Goal: Navigation & Orientation: Find specific page/section

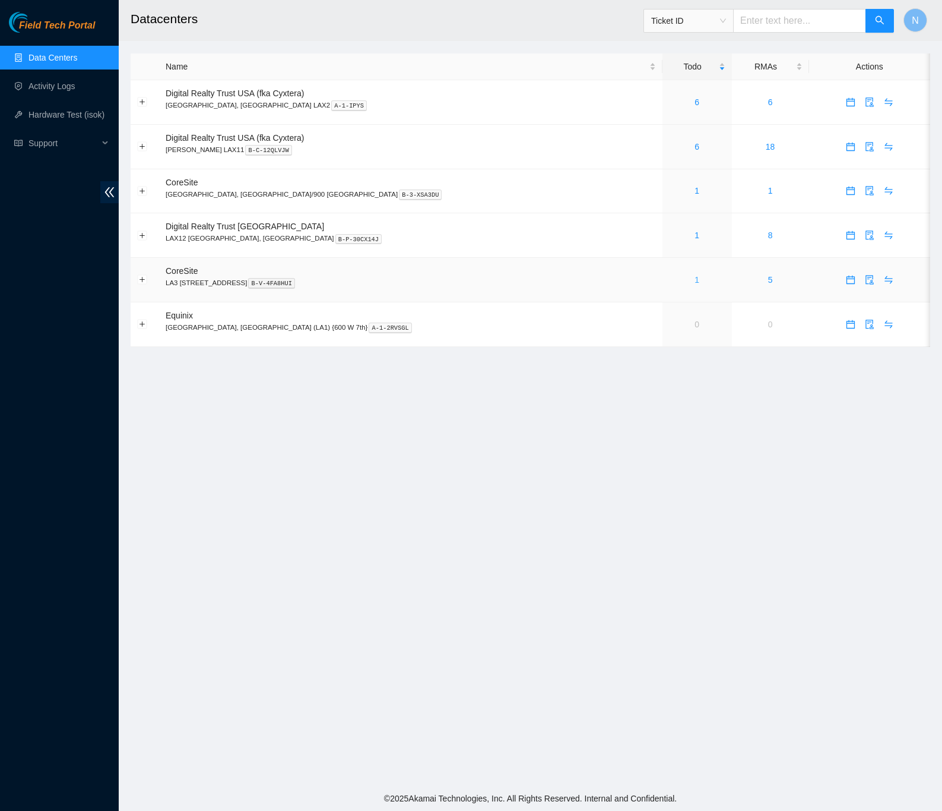
click at [695, 283] on link "1" at bounding box center [697, 280] width 5 height 10
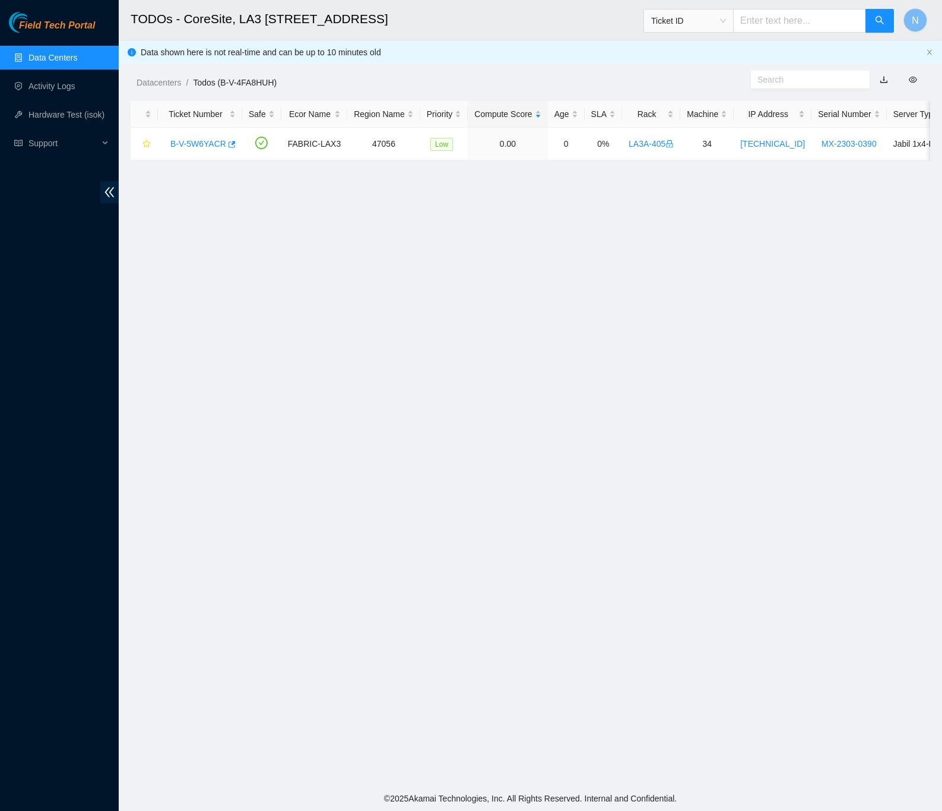
click at [61, 55] on link "Data Centers" at bounding box center [53, 58] width 49 height 10
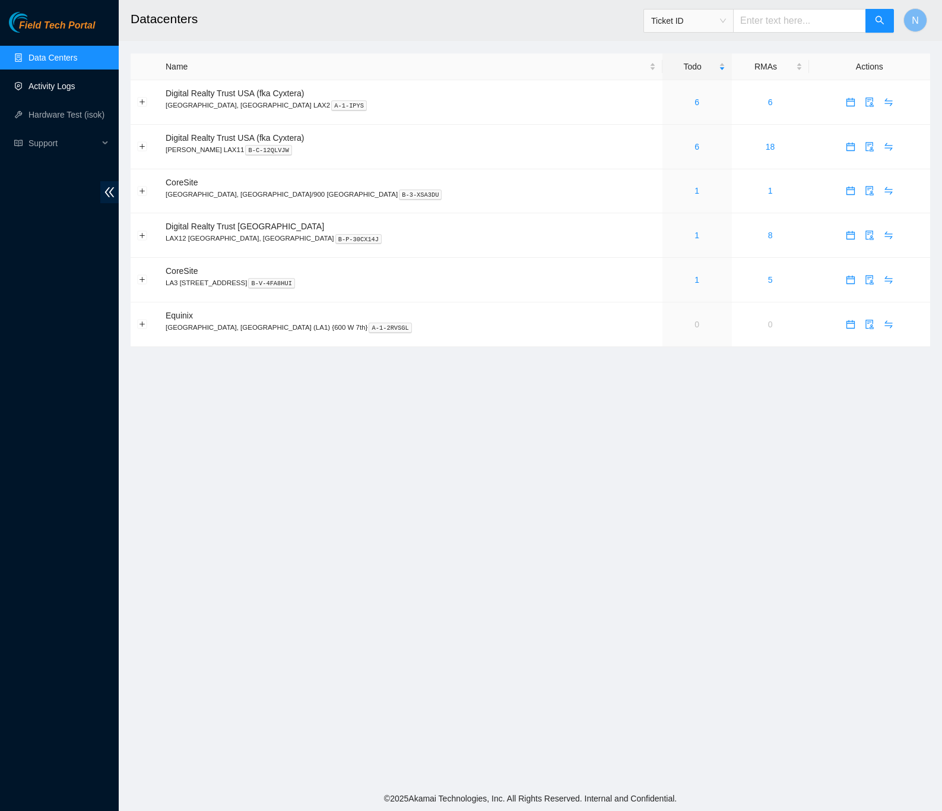
click at [58, 86] on link "Activity Logs" at bounding box center [52, 86] width 47 height 10
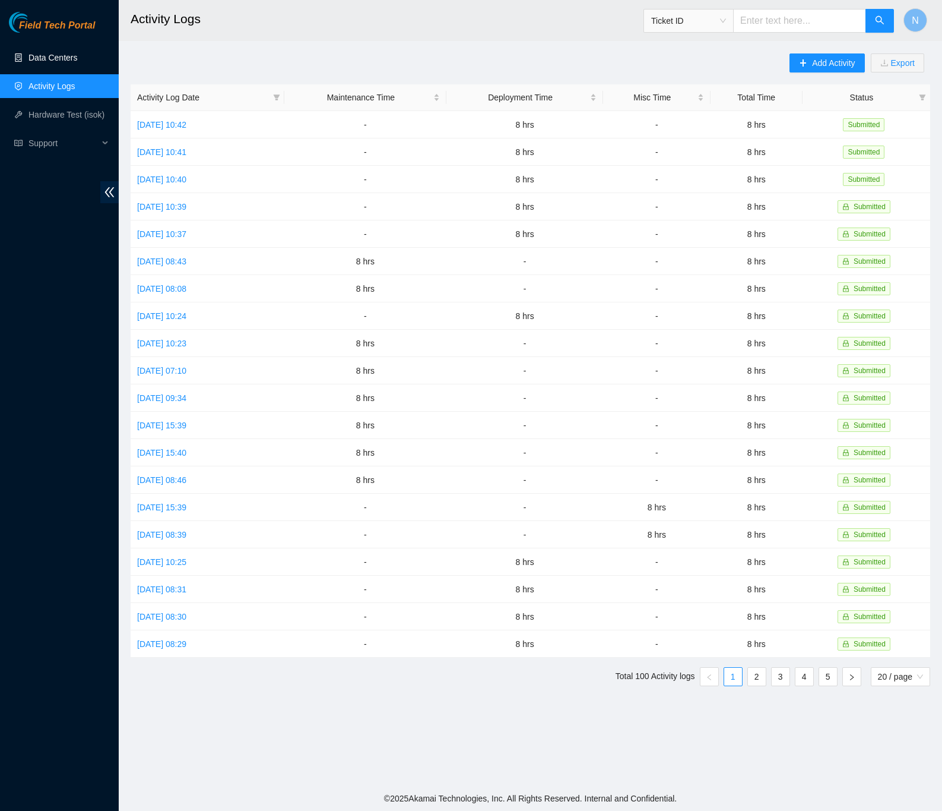
click at [45, 54] on link "Data Centers" at bounding box center [53, 58] width 49 height 10
